Goal: Information Seeking & Learning: Learn about a topic

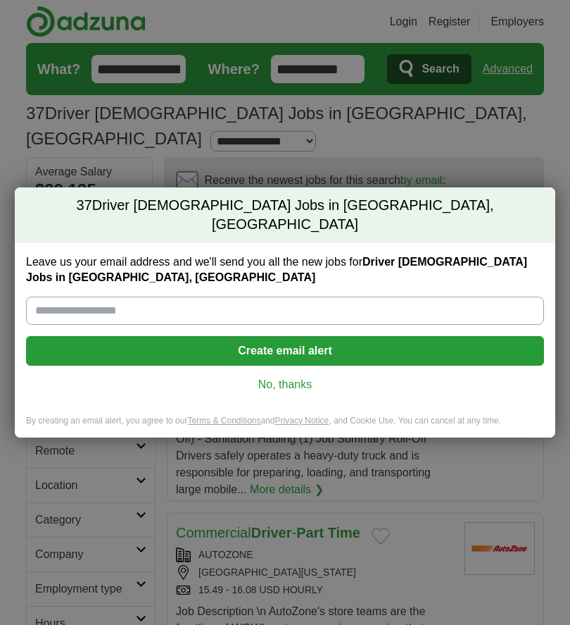
click at [289, 377] on link "No, thanks" at bounding box center [285, 384] width 496 height 15
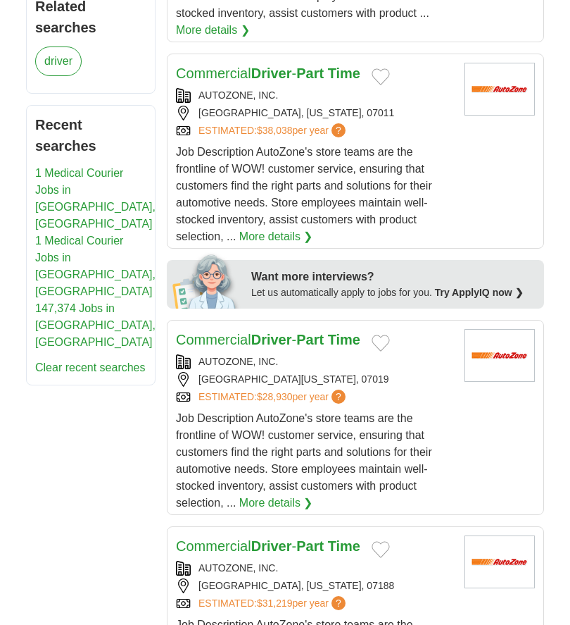
scroll to position [663, 0]
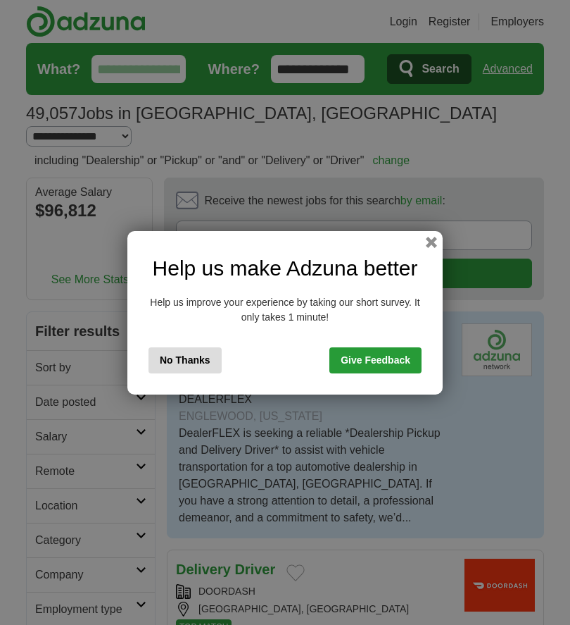
click at [429, 244] on button "button" at bounding box center [431, 242] width 11 height 11
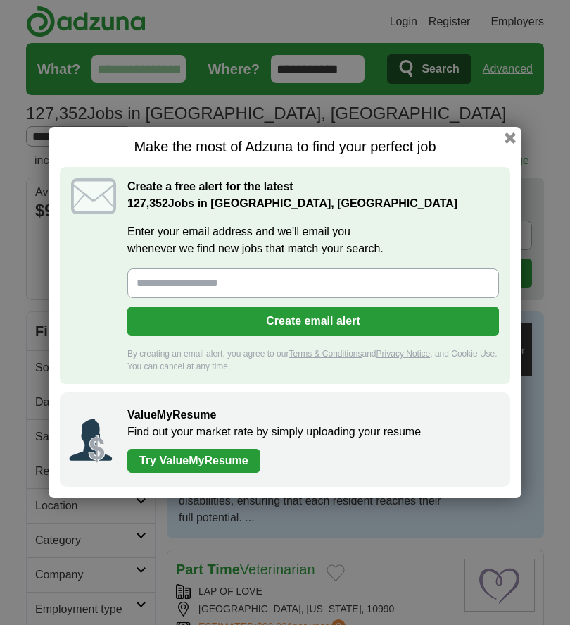
click at [504, 144] on h1 "Make the most of Adzuna to find your perfect job" at bounding box center [285, 147] width 451 height 18
click at [515, 135] on button "button" at bounding box center [510, 137] width 11 height 11
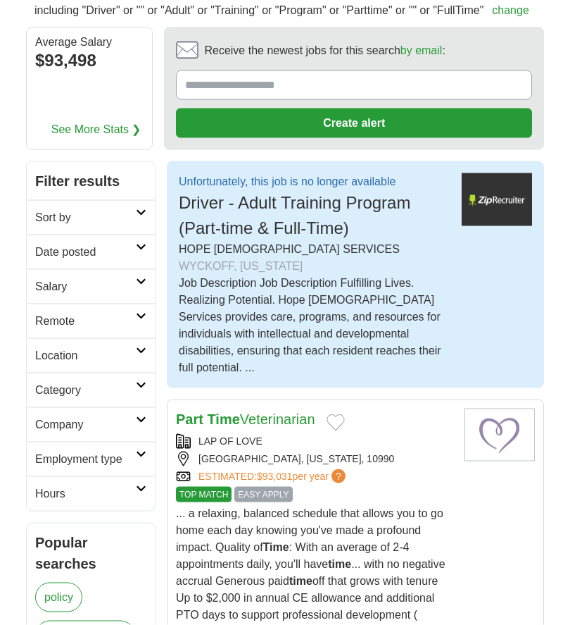
scroll to position [151, 0]
